Goal: Navigation & Orientation: Find specific page/section

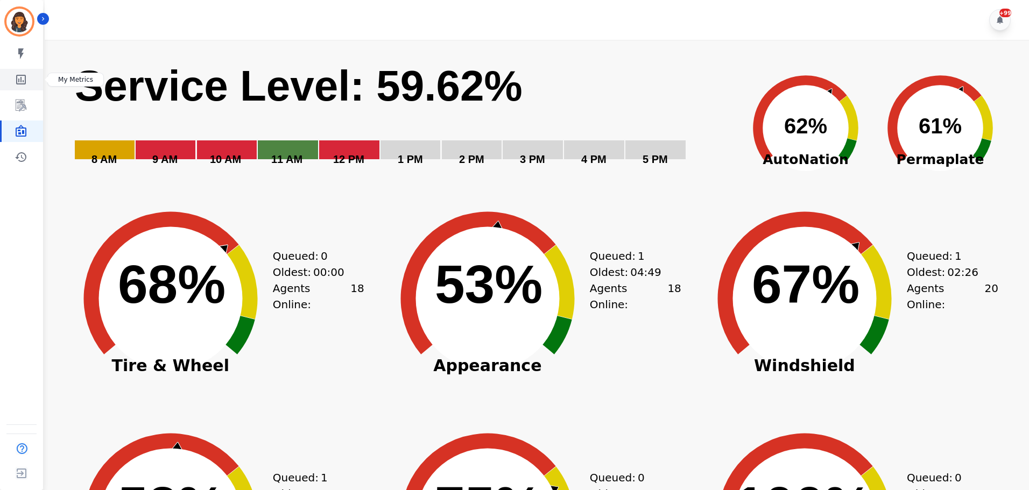
click at [26, 80] on icon "Sidebar" at bounding box center [21, 80] width 10 height 10
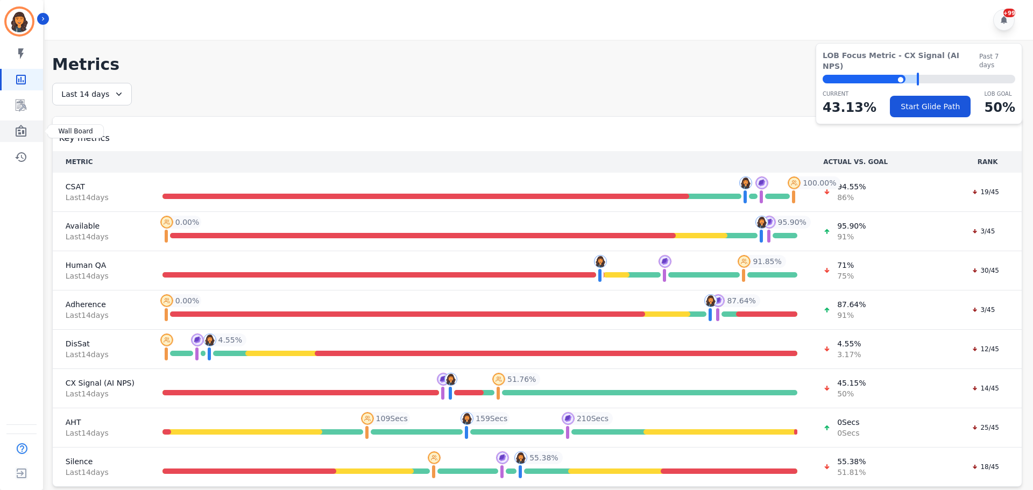
click at [17, 136] on icon "Sidebar" at bounding box center [21, 131] width 11 height 12
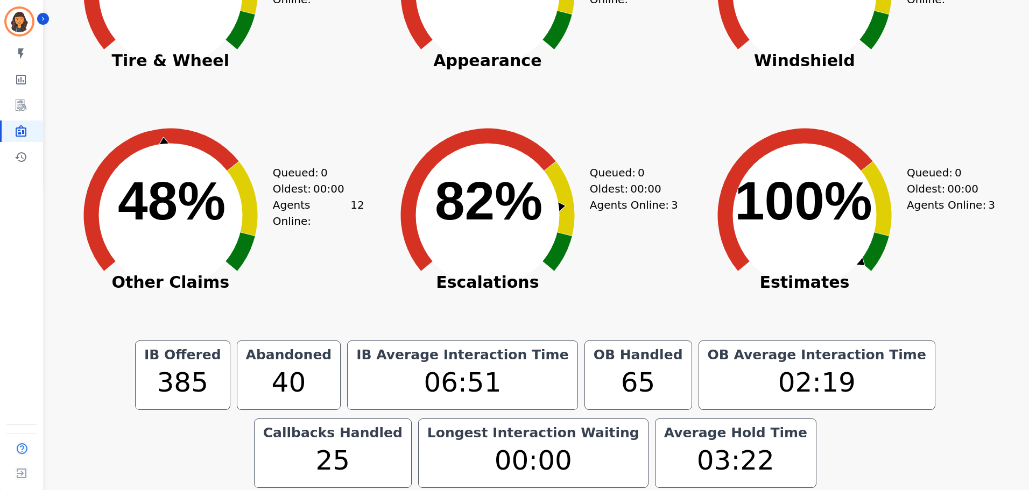
scroll to position [324, 0]
